Goal: Task Accomplishment & Management: Complete application form

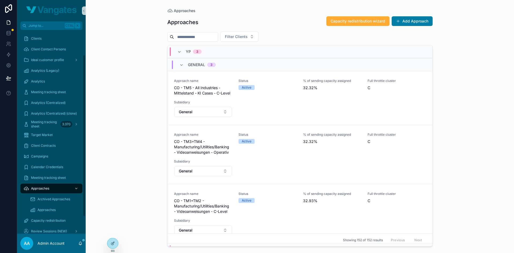
scroll to position [31, 0]
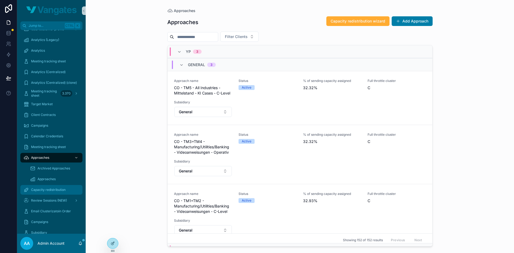
click at [48, 191] on span "Capacity redistribution" at bounding box center [48, 190] width 35 height 4
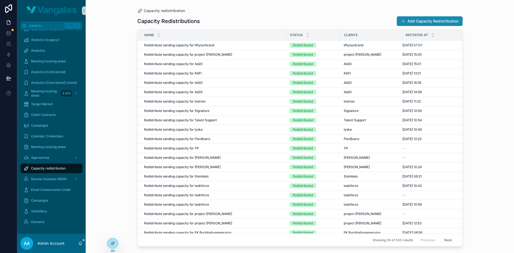
click at [414, 19] on button "Add Capacity Redistribution" at bounding box center [430, 21] width 66 height 10
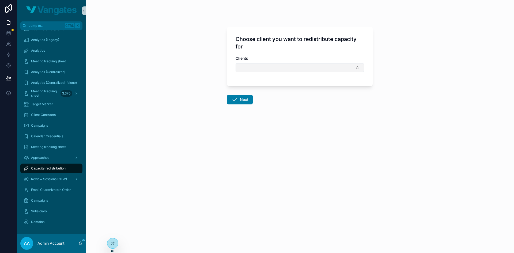
click at [326, 70] on button "Select Button" at bounding box center [299, 67] width 128 height 9
type input "********"
click at [274, 88] on div "Signature" at bounding box center [300, 89] width 126 height 9
click at [247, 98] on button "Next" at bounding box center [240, 101] width 26 height 10
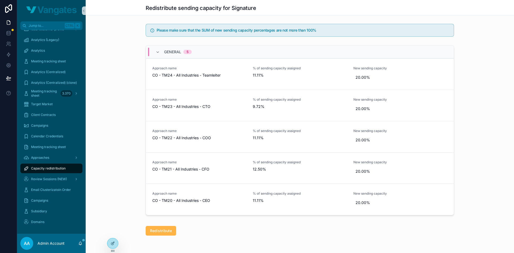
click at [169, 227] on button "Redistribute" at bounding box center [161, 231] width 31 height 10
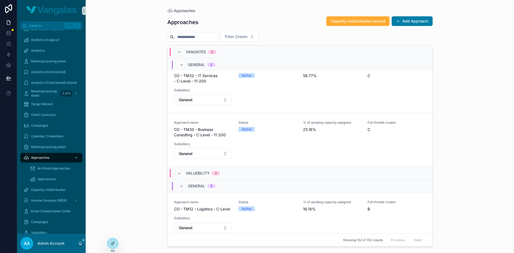
scroll to position [909, 0]
